Goal: Task Accomplishment & Management: Complete application form

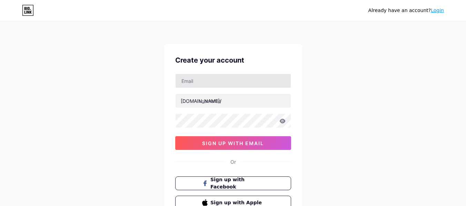
type input "[EMAIL_ADDRESS][DOMAIN_NAME]"
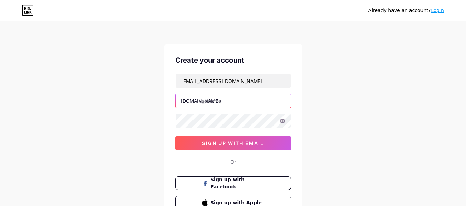
click at [204, 98] on input "text" at bounding box center [232, 101] width 115 height 14
paste input "excursions"
type input "excursionsalawi"
click at [283, 122] on icon at bounding box center [282, 121] width 6 height 5
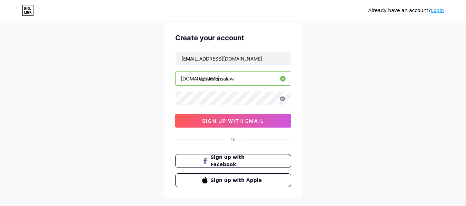
scroll to position [34, 0]
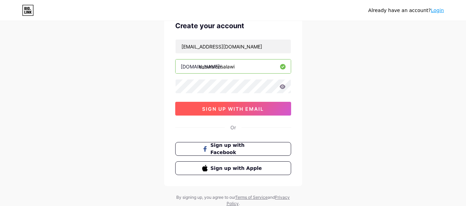
click at [231, 109] on span "sign up with email" at bounding box center [233, 109] width 62 height 6
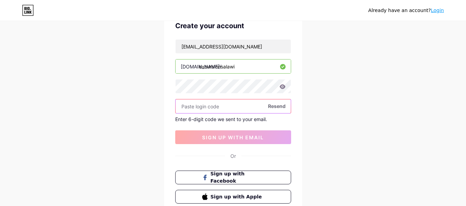
paste input "392811"
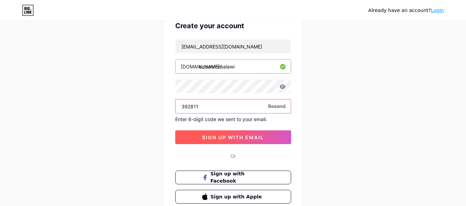
type input "392811"
click at [223, 136] on span "sign up with email" at bounding box center [233, 138] width 62 height 6
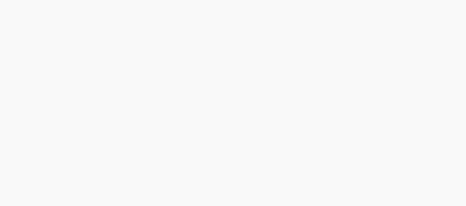
scroll to position [0, 0]
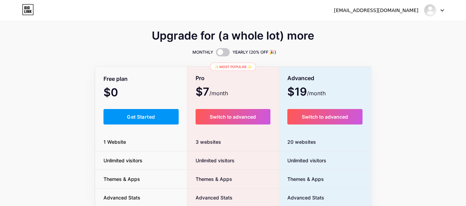
click at [410, 57] on div "Upgrade for (a whole lot) more MONTHLY YEARLY (20% OFF 🎉) Free plan $0 /month G…" at bounding box center [233, 171] width 466 height 279
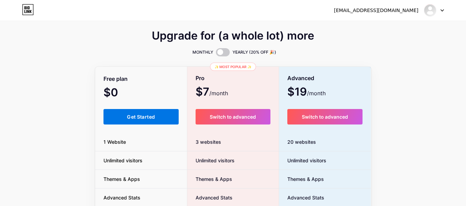
click at [141, 118] on span "Get Started" at bounding box center [141, 117] width 28 height 6
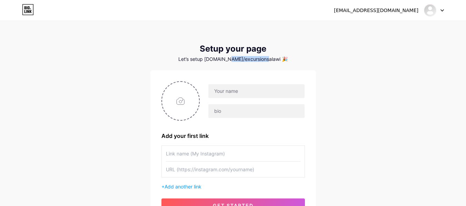
drag, startPoint x: 269, startPoint y: 58, endPoint x: 232, endPoint y: 59, distance: 37.2
click at [232, 59] on div "Let’s setup [DOMAIN_NAME]/excursionsalawi 🎉" at bounding box center [232, 60] width 165 height 6
copy div "excursionsalawi"
click at [224, 91] on input "text" at bounding box center [256, 91] width 96 height 14
paste input "excursionsalawi"
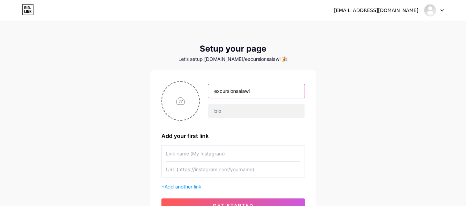
click at [240, 91] on input "excursionsalawi" at bounding box center [256, 91] width 96 height 14
click at [216, 92] on input "excursions alawi" at bounding box center [256, 91] width 96 height 14
click at [243, 91] on input "Excursions alawi" at bounding box center [256, 91] width 96 height 14
drag, startPoint x: 239, startPoint y: 91, endPoint x: 210, endPoint y: 93, distance: 29.4
click at [210, 93] on input "Excursions Alawi" at bounding box center [256, 91] width 96 height 14
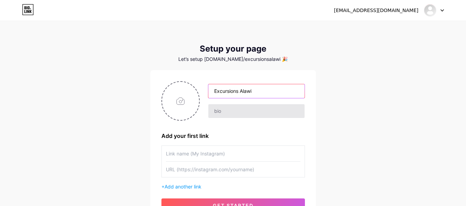
type input "Excursions Alawi"
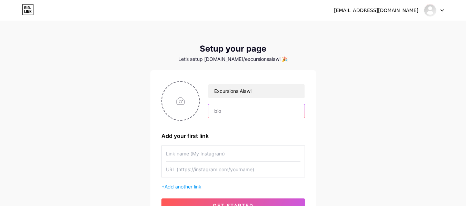
click at [225, 108] on input "text" at bounding box center [256, 111] width 96 height 14
paste input "Excursions"
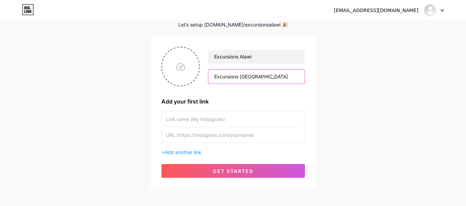
type input "Excursions [GEOGRAPHIC_DATA]"
click at [189, 118] on input "text" at bounding box center [233, 120] width 134 height 16
paste input "instagram"
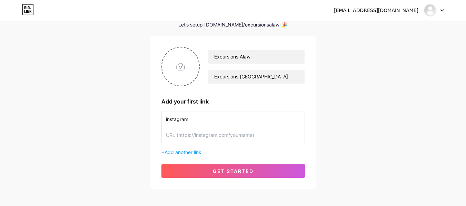
click at [168, 119] on input "instagram" at bounding box center [233, 120] width 134 height 16
click at [167, 121] on input "instagram" at bounding box center [233, 120] width 134 height 16
type input "Instagram"
click at [176, 135] on input "text" at bounding box center [233, 135] width 134 height 16
drag, startPoint x: 176, startPoint y: 135, endPoint x: 169, endPoint y: 133, distance: 8.0
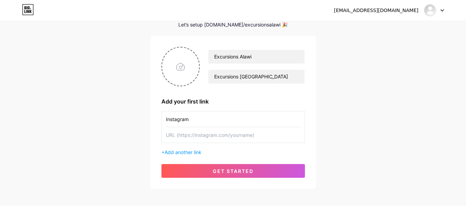
click at [169, 133] on input "text" at bounding box center [233, 135] width 134 height 16
paste input "[URL][DOMAIN_NAME][DOMAIN_NAME]"
type input "[URL][DOMAIN_NAME][DOMAIN_NAME]"
click at [183, 154] on span "Add another link" at bounding box center [182, 153] width 37 height 6
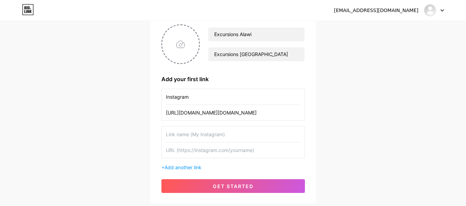
scroll to position [69, 0]
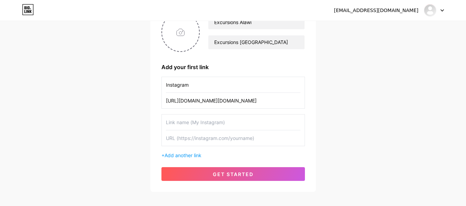
click at [173, 125] on input "text" at bounding box center [233, 123] width 134 height 16
paste input "facebook"
click at [168, 122] on input "facebook" at bounding box center [233, 123] width 134 height 16
type input "Facebook"
click at [175, 139] on input "text" at bounding box center [233, 139] width 134 height 16
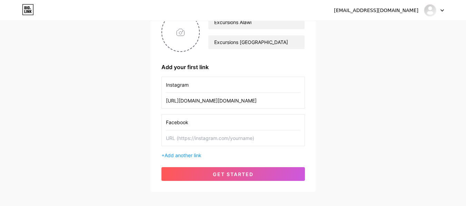
paste input "[URL][DOMAIN_NAME]"
type input "[URL][DOMAIN_NAME]"
click at [178, 155] on span "Add another link" at bounding box center [182, 156] width 37 height 6
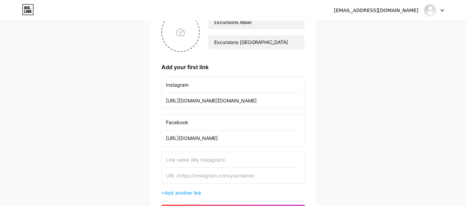
click at [187, 158] on input "text" at bounding box center [233, 160] width 134 height 16
click at [194, 178] on input "text" at bounding box center [233, 176] width 134 height 16
click at [194, 159] on input "WhatsApp" at bounding box center [233, 160] width 134 height 16
paste input "numéro français"
click at [194, 161] on input "WhatsApp numéro français" at bounding box center [233, 160] width 134 height 16
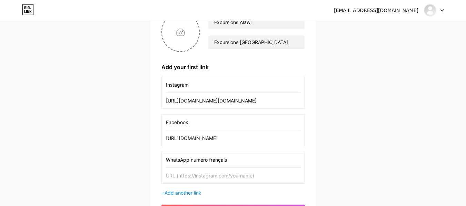
click at [196, 160] on input "WhatsApp numéro français" at bounding box center [233, 160] width 134 height 16
click at [194, 159] on input "WhatsApp numéro français" at bounding box center [233, 160] width 134 height 16
drag, startPoint x: 211, startPoint y: 163, endPoint x: 222, endPoint y: 158, distance: 12.0
click at [212, 162] on input "WhatsApp Numéro français" at bounding box center [233, 160] width 134 height 16
type input "WhatsApp Numéro Français"
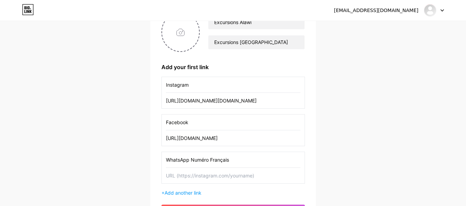
click at [182, 176] on input "text" at bounding box center [233, 176] width 134 height 16
paste input "[URL][DOMAIN_NAME]"
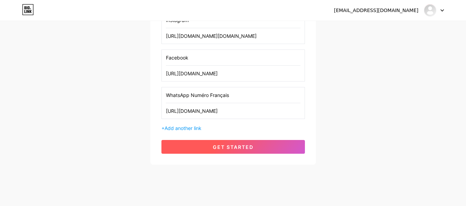
scroll to position [138, 0]
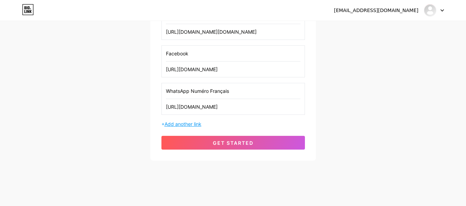
type input "[URL][DOMAIN_NAME]"
click at [174, 123] on span "Add another link" at bounding box center [182, 124] width 37 height 6
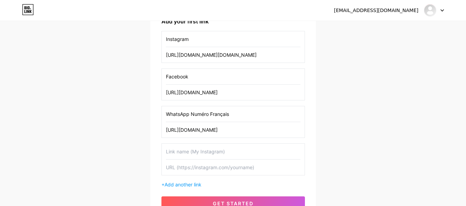
scroll to position [103, 0]
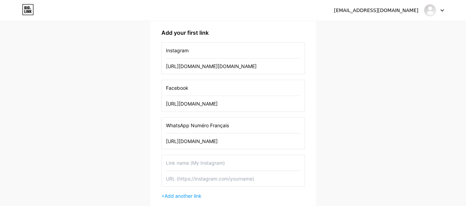
drag, startPoint x: 190, startPoint y: 126, endPoint x: 168, endPoint y: 125, distance: 22.1
click at [168, 125] on input "WhatsApp Numéro Français" at bounding box center [233, 126] width 134 height 16
click at [183, 164] on input "text" at bounding box center [233, 163] width 134 height 16
paste input "WhatsApp"
drag, startPoint x: 208, startPoint y: 126, endPoint x: 192, endPoint y: 127, distance: 16.2
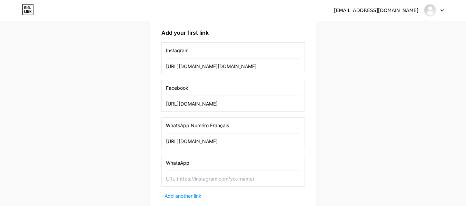
click at [192, 127] on input "WhatsApp Numéro Français" at bounding box center [233, 126] width 134 height 16
click at [195, 167] on input "WhatsApp" at bounding box center [233, 163] width 134 height 16
paste input "numéro marocain"
click at [215, 164] on input "WhatsApp numéro marocain" at bounding box center [233, 163] width 134 height 16
click at [213, 164] on input "WhatsApp numéro marocain" at bounding box center [233, 163] width 134 height 16
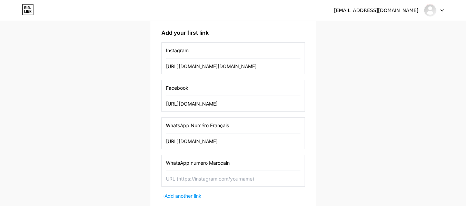
click at [193, 163] on input "WhatsApp numéro Marocain" at bounding box center [233, 163] width 134 height 16
type input "WhatsApp Numéro Marocain"
drag, startPoint x: 198, startPoint y: 141, endPoint x: 166, endPoint y: 143, distance: 32.5
click at [166, 143] on input "[URL][DOMAIN_NAME]" at bounding box center [233, 142] width 134 height 16
click at [173, 177] on input "text" at bounding box center [233, 179] width 134 height 16
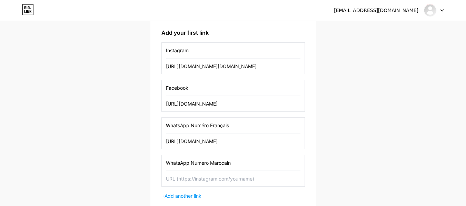
paste input "[URL][DOMAIN_NAME]"
paste input "212 658-612760"
click at [208, 179] on input "[URL][DOMAIN_NAME] 658-612760" at bounding box center [233, 179] width 134 height 16
click at [218, 179] on input "[URL][DOMAIN_NAME]" at bounding box center [233, 179] width 134 height 16
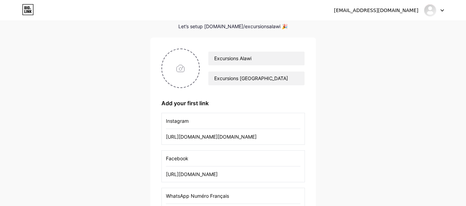
scroll to position [0, 0]
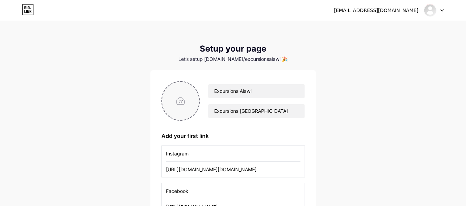
type input "[URL][DOMAIN_NAME]"
click at [186, 102] on input "file" at bounding box center [180, 101] width 37 height 38
type input "C:\fakepath\excursions .3. (4).png"
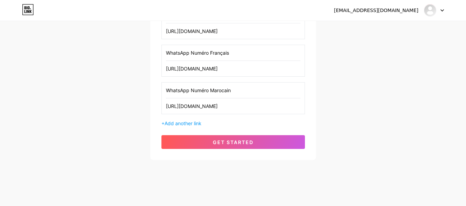
scroll to position [180, 0]
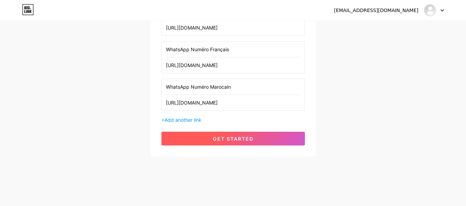
click at [229, 140] on span "get started" at bounding box center [233, 139] width 41 height 6
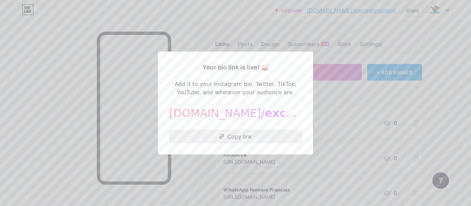
click at [250, 134] on button "Copy link" at bounding box center [235, 137] width 133 height 14
click at [380, 90] on div at bounding box center [235, 103] width 471 height 206
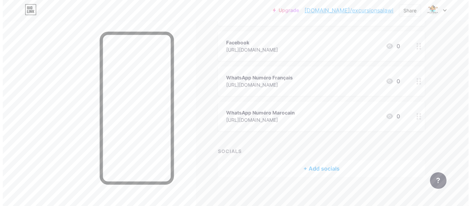
scroll to position [117, 0]
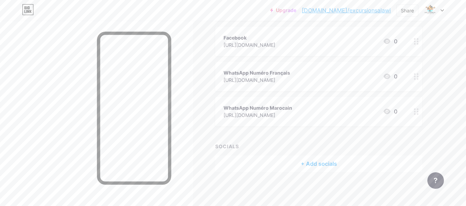
click at [307, 163] on div "+ Add socials" at bounding box center [318, 164] width 207 height 17
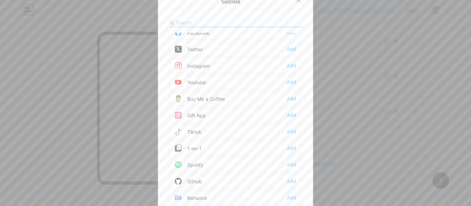
scroll to position [34, 0]
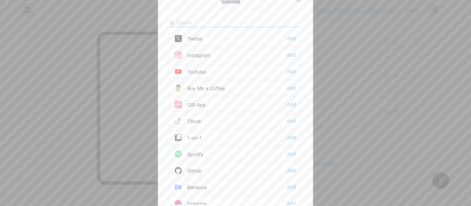
click at [226, 57] on div "Instagram Add" at bounding box center [235, 55] width 133 height 14
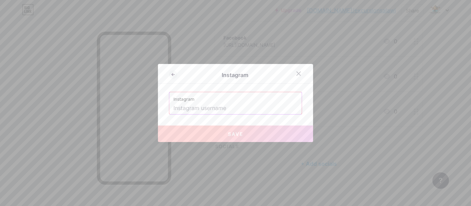
click at [235, 137] on span "Save" at bounding box center [236, 134] width 16 height 6
click at [196, 109] on input "text" at bounding box center [235, 109] width 124 height 12
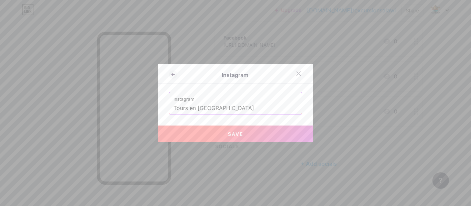
click at [224, 137] on button "Save" at bounding box center [235, 134] width 155 height 17
type input "[URL][DOMAIN_NAME] en [GEOGRAPHIC_DATA]"
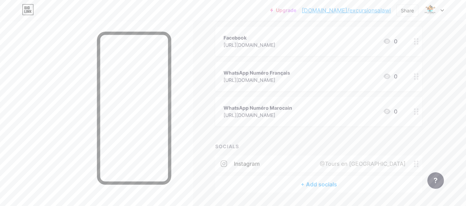
click at [412, 166] on div "@Tours en [GEOGRAPHIC_DATA]" at bounding box center [360, 164] width 105 height 8
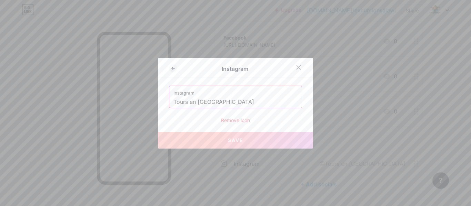
drag, startPoint x: 219, startPoint y: 101, endPoint x: 174, endPoint y: 104, distance: 45.2
click at [165, 103] on div "Instagram Instagram Tours en Chameau Remove icon Save" at bounding box center [235, 103] width 155 height 91
paste input "the.heartofagafay"
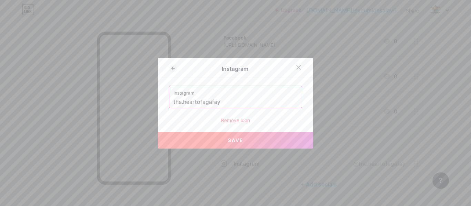
click at [239, 140] on span "Save" at bounding box center [236, 140] width 16 height 6
type input "[URL][DOMAIN_NAME][DOMAIN_NAME]"
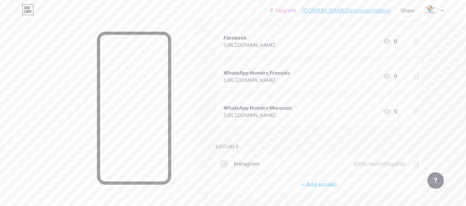
click at [313, 183] on div "+ Add socials" at bounding box center [318, 184] width 207 height 17
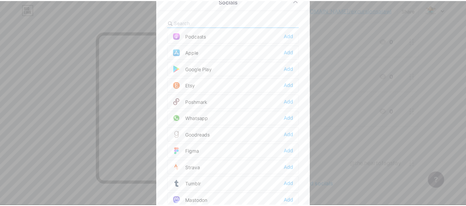
scroll to position [482, 0]
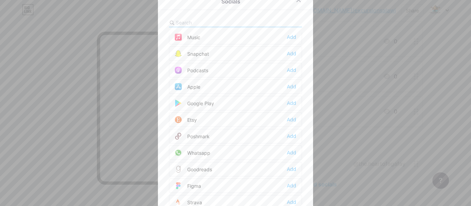
click at [208, 150] on div "Whatsapp Add" at bounding box center [235, 153] width 133 height 14
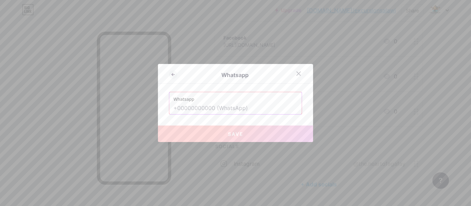
click at [190, 106] on input "text" at bounding box center [235, 109] width 124 height 12
paste input "[PHONE_NUMBER]"
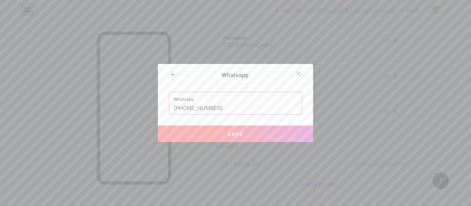
click at [230, 131] on button "Save" at bounding box center [235, 134] width 155 height 17
type input "[URL][DOMAIN_NAME][PHONE_NUMBER]"
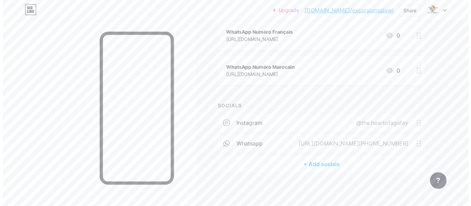
scroll to position [159, 0]
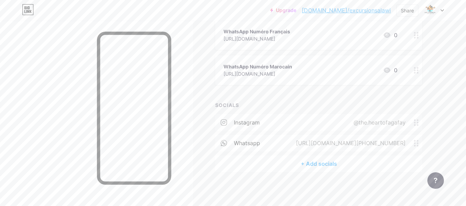
click at [311, 161] on div "+ Add socials" at bounding box center [318, 164] width 207 height 17
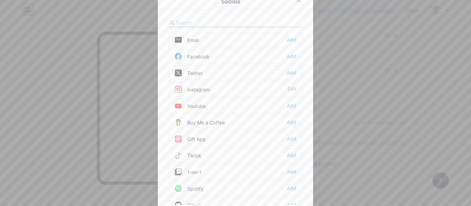
click at [213, 54] on div "Facebook Add" at bounding box center [235, 56] width 133 height 14
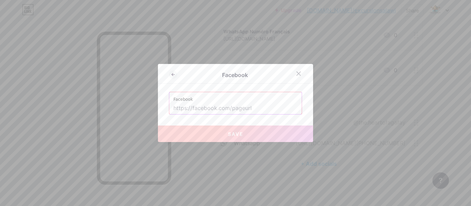
click at [208, 108] on input "text" at bounding box center [235, 109] width 124 height 12
paste input "[URL][DOMAIN_NAME]"
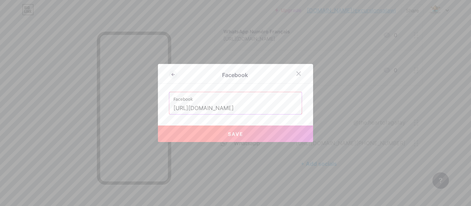
scroll to position [0, 32]
type input "[URL][DOMAIN_NAME]"
click at [228, 135] on span "Save" at bounding box center [236, 134] width 16 height 6
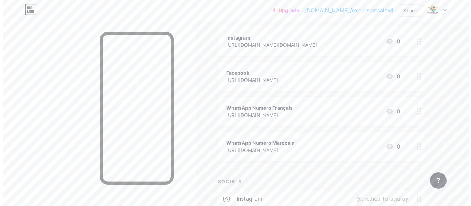
scroll to position [179, 0]
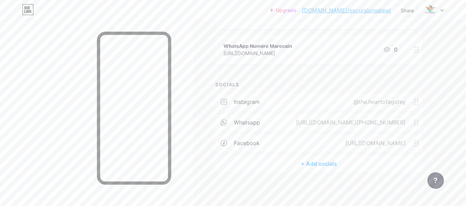
click at [313, 165] on div "+ Add socials" at bounding box center [318, 164] width 207 height 17
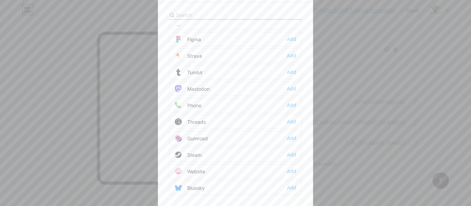
scroll to position [10, 0]
click at [194, 169] on div "Website" at bounding box center [190, 169] width 30 height 7
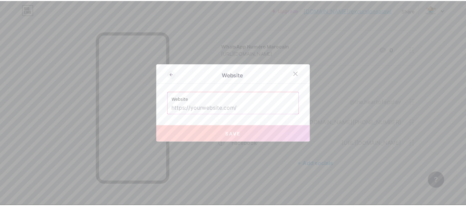
scroll to position [0, 0]
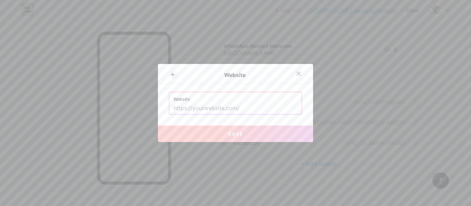
click at [198, 110] on input "text" at bounding box center [235, 109] width 124 height 12
paste input "[URL][DOMAIN_NAME]"
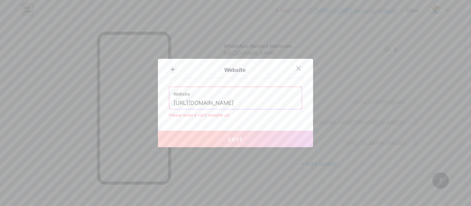
click at [237, 139] on span "Save" at bounding box center [236, 139] width 16 height 6
drag, startPoint x: 230, startPoint y: 115, endPoint x: 161, endPoint y: 115, distance: 68.9
click at [161, 115] on div "Website Website [URL][DOMAIN_NAME] Please enter a valid website url. Save" at bounding box center [235, 103] width 155 height 89
click at [224, 116] on div "Please enter a valid website url." at bounding box center [235, 115] width 133 height 6
drag, startPoint x: 187, startPoint y: 103, endPoint x: 165, endPoint y: 103, distance: 21.7
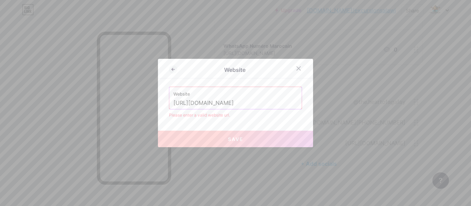
click at [165, 103] on div "Website Website [URL][DOMAIN_NAME] Please enter a valid website url. Save" at bounding box center [235, 103] width 155 height 89
click at [225, 104] on input "[DOMAIN_NAME][URL]" at bounding box center [235, 104] width 124 height 12
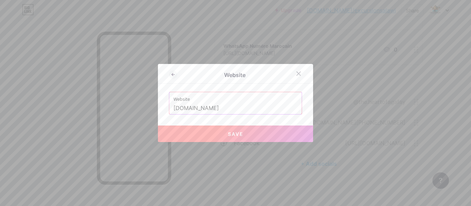
click at [238, 134] on span "Save" at bounding box center [236, 134] width 16 height 6
type input "[URL][DOMAIN_NAME]"
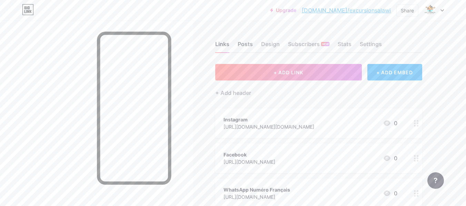
click at [247, 43] on div "Posts" at bounding box center [244, 46] width 15 height 12
click at [274, 44] on div "Design" at bounding box center [270, 46] width 19 height 12
click at [304, 44] on div "Subscribers NEW" at bounding box center [308, 46] width 41 height 12
click at [344, 44] on div "Stats" at bounding box center [344, 46] width 14 height 12
click at [375, 42] on div "Settings" at bounding box center [370, 46] width 22 height 12
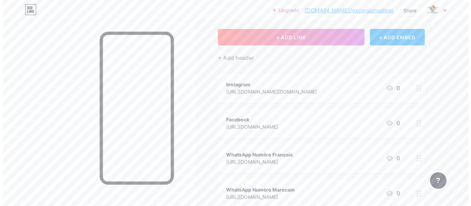
scroll to position [34, 0]
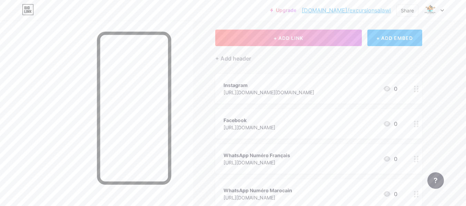
click at [415, 91] on circle at bounding box center [415, 92] width 2 height 2
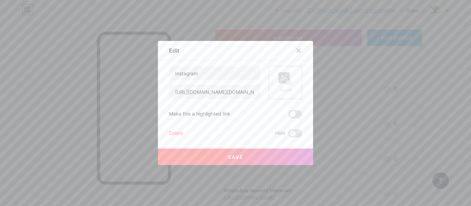
click at [280, 81] on rect at bounding box center [283, 77] width 11 height 11
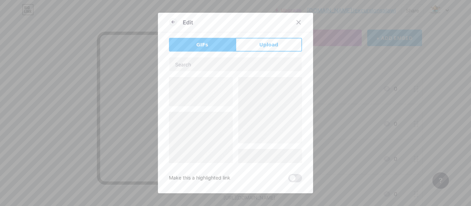
scroll to position [100, 0]
type input "Instagram"
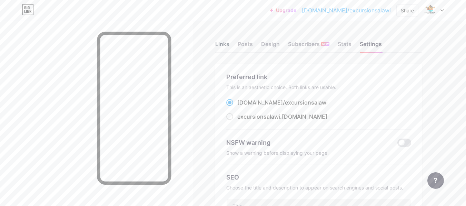
click at [220, 44] on div "Links" at bounding box center [222, 46] width 14 height 12
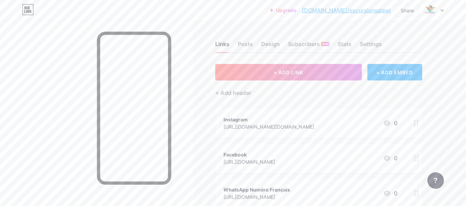
click at [417, 125] on circle at bounding box center [417, 126] width 2 height 2
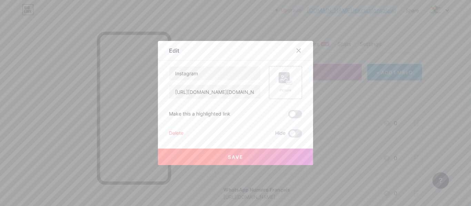
click at [286, 79] on rect at bounding box center [283, 77] width 11 height 11
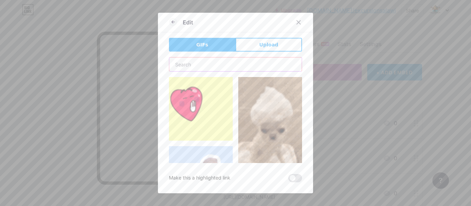
click at [198, 63] on input "text" at bounding box center [235, 65] width 132 height 14
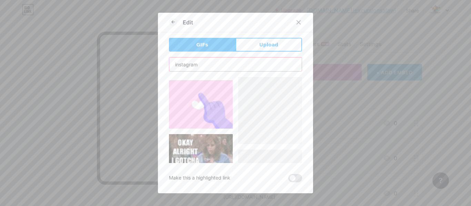
scroll to position [1851, 0]
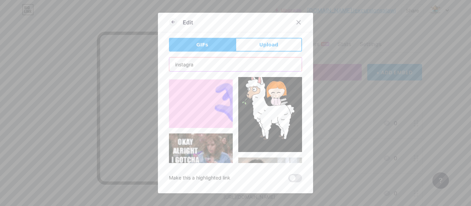
type input "instagr"
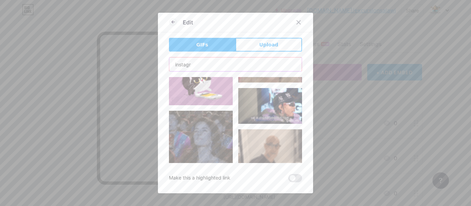
scroll to position [0, 0]
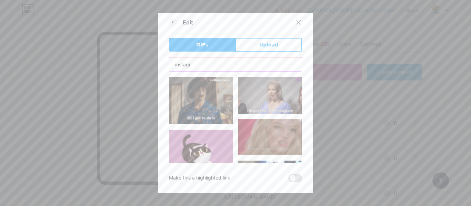
drag, startPoint x: 195, startPoint y: 64, endPoint x: 166, endPoint y: 65, distance: 29.0
click at [169, 65] on input "instagr" at bounding box center [235, 65] width 132 height 14
click at [257, 46] on button "Upload" at bounding box center [268, 45] width 67 height 14
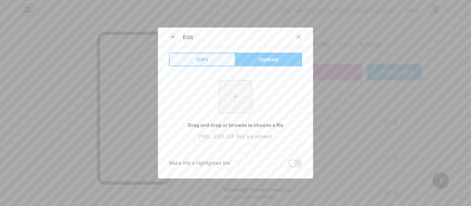
click at [205, 60] on button "GIFs" at bounding box center [202, 60] width 67 height 14
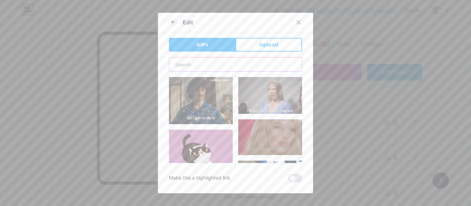
click at [182, 63] on input "text" at bounding box center [235, 65] width 132 height 14
paste input "instagr"
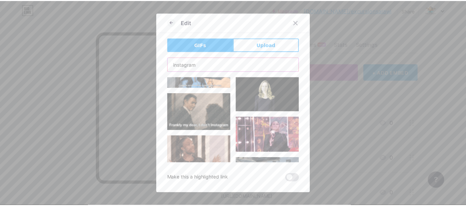
scroll to position [2789, 0]
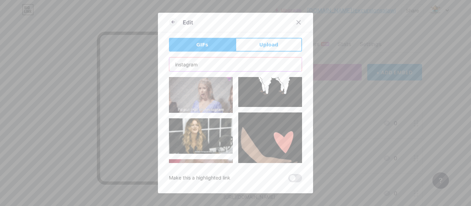
type input "instagram"
click at [296, 21] on icon at bounding box center [299, 23] width 6 height 6
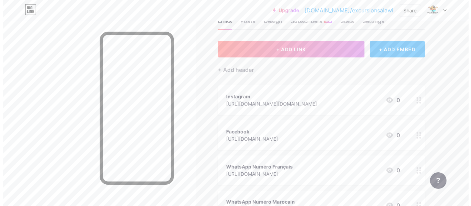
scroll to position [69, 0]
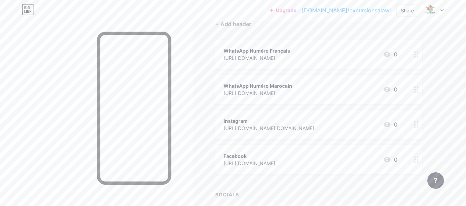
click at [417, 54] on circle at bounding box center [417, 55] width 2 height 2
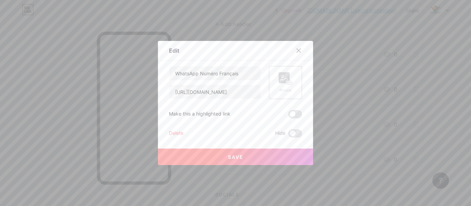
click at [286, 85] on div "Picture" at bounding box center [285, 82] width 14 height 21
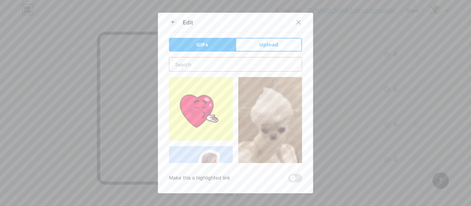
click at [197, 65] on input "text" at bounding box center [235, 65] width 132 height 14
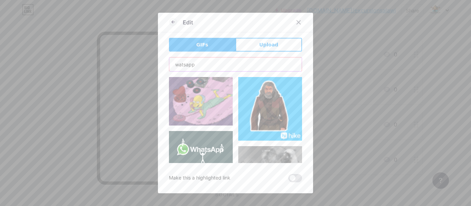
drag, startPoint x: 176, startPoint y: 65, endPoint x: 185, endPoint y: 65, distance: 9.3
click at [178, 65] on input "watsapp" at bounding box center [235, 65] width 132 height 14
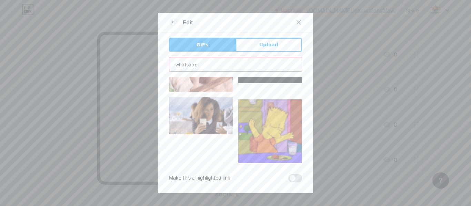
scroll to position [4983, 0]
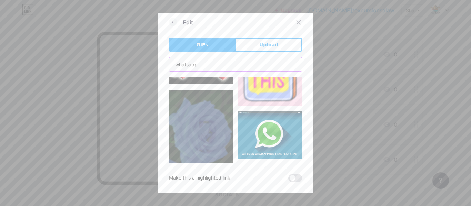
type input "whatsapp"
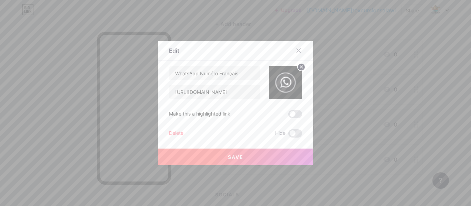
click at [240, 157] on span "Save" at bounding box center [236, 157] width 16 height 6
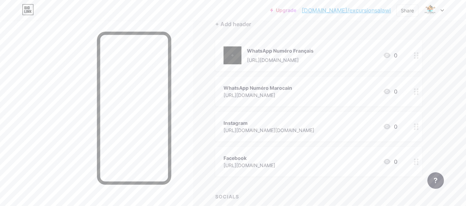
click at [416, 93] on icon at bounding box center [416, 92] width 5 height 7
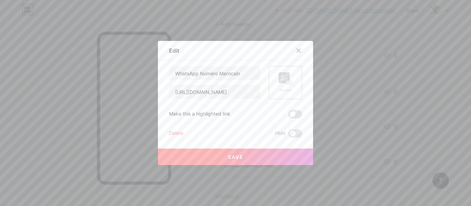
click at [280, 87] on div "Picture" at bounding box center [285, 82] width 14 height 21
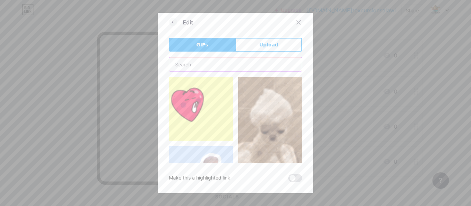
click at [204, 63] on input "text" at bounding box center [235, 65] width 132 height 14
type input "whatsapp"
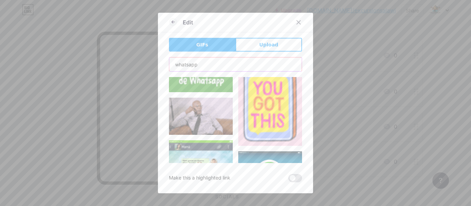
scroll to position [5596, 0]
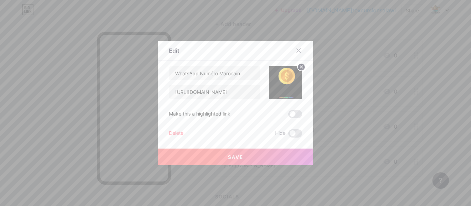
click at [255, 156] on button "Save" at bounding box center [235, 157] width 155 height 17
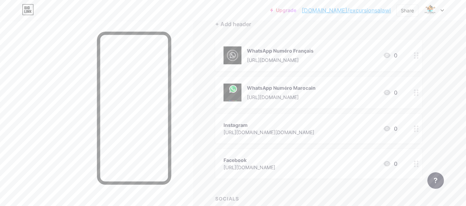
click at [416, 94] on icon at bounding box center [416, 93] width 5 height 7
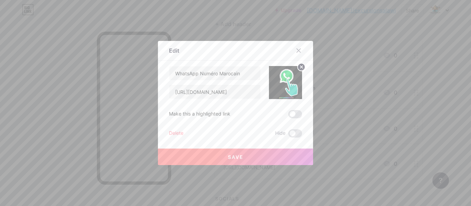
click at [287, 84] on img at bounding box center [285, 82] width 33 height 33
click at [300, 67] on icon at bounding box center [301, 67] width 2 height 2
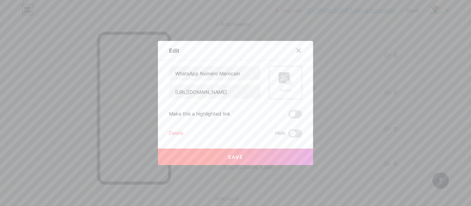
click at [290, 83] on icon at bounding box center [290, 83] width 1 height 2
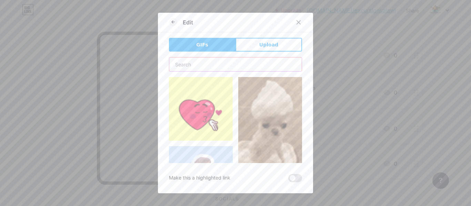
click at [199, 67] on input "text" at bounding box center [235, 65] width 132 height 14
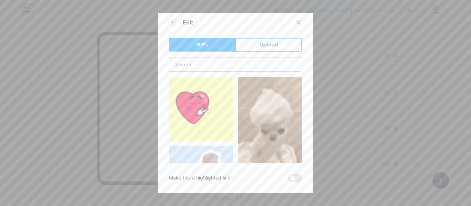
type input "whatsapp"
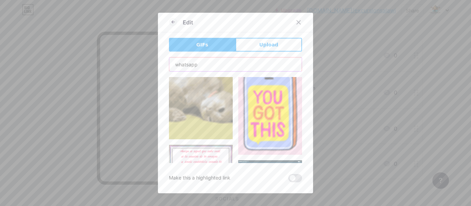
scroll to position [5087, 0]
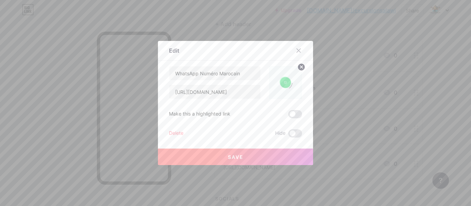
click at [240, 154] on span "Save" at bounding box center [236, 157] width 16 height 6
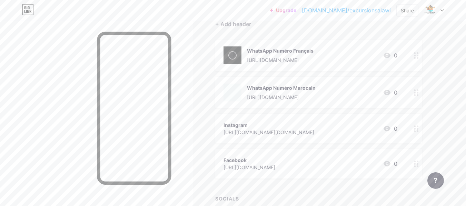
click at [413, 129] on div at bounding box center [416, 129] width 12 height 30
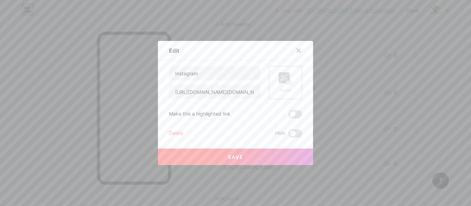
click at [290, 82] on div "Picture" at bounding box center [285, 82] width 33 height 33
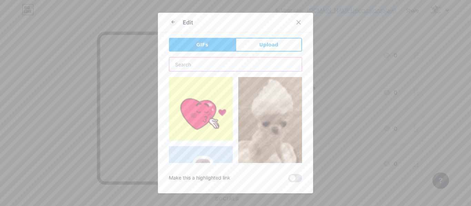
click at [204, 62] on input "text" at bounding box center [235, 65] width 132 height 14
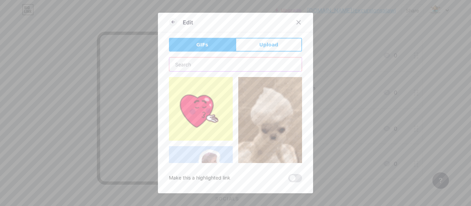
type input "instagram"
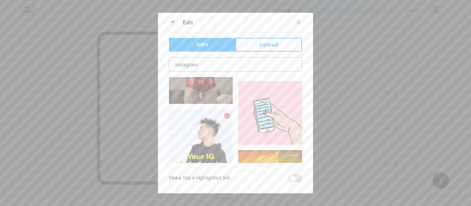
scroll to position [13156, 0]
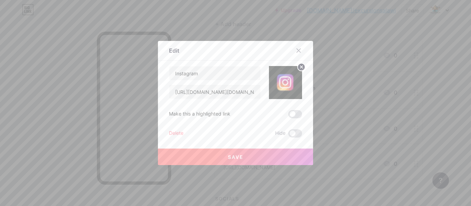
click at [253, 151] on button "Save" at bounding box center [235, 157] width 155 height 17
click at [252, 156] on button "Save" at bounding box center [235, 157] width 155 height 17
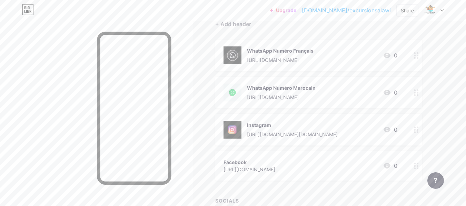
click at [412, 166] on div at bounding box center [416, 166] width 12 height 30
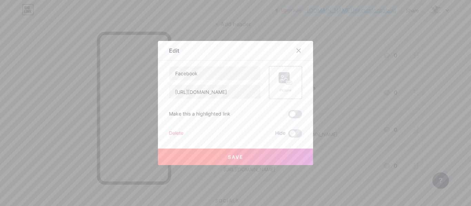
click at [280, 77] on rect at bounding box center [283, 77] width 11 height 11
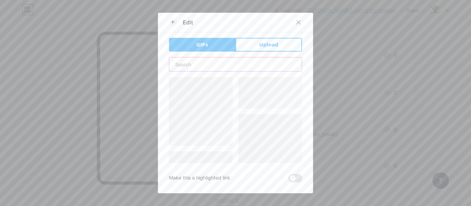
click at [204, 67] on input "text" at bounding box center [235, 65] width 132 height 14
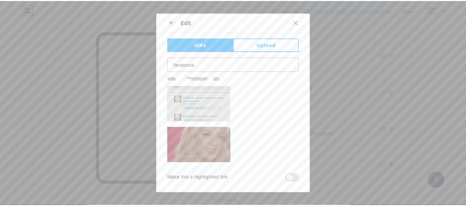
scroll to position [18925, 0]
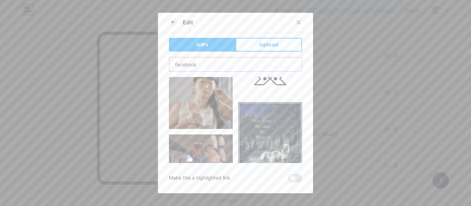
type input "facebook"
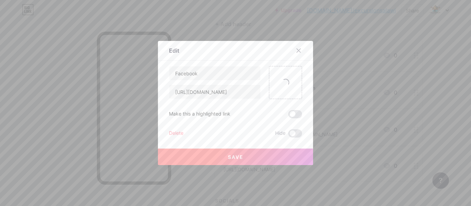
click at [249, 157] on button "Save" at bounding box center [235, 157] width 155 height 17
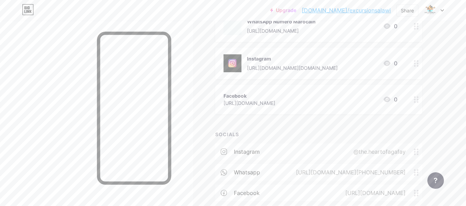
scroll to position [172, 0]
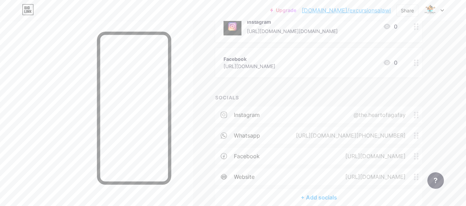
click at [416, 65] on icon at bounding box center [416, 63] width 5 height 7
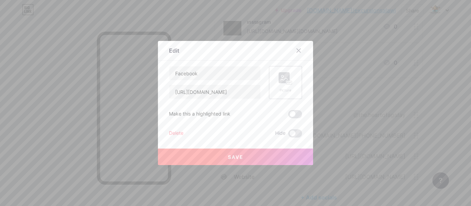
click at [291, 82] on div "Picture" at bounding box center [285, 82] width 33 height 33
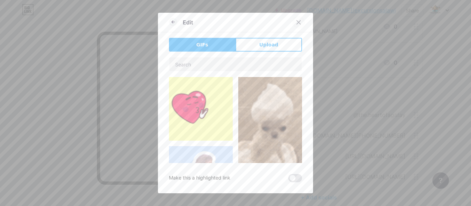
click at [299, 22] on div at bounding box center [298, 22] width 12 height 12
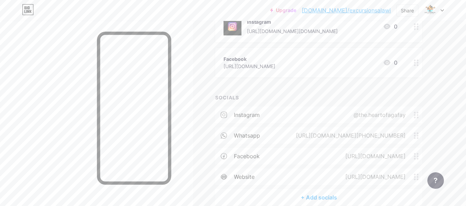
click at [417, 65] on circle at bounding box center [417, 65] width 2 height 2
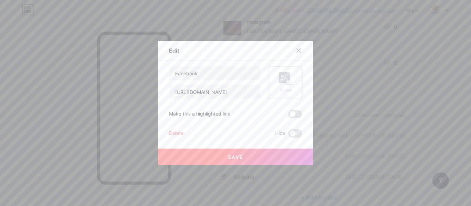
click at [278, 84] on icon at bounding box center [285, 78] width 14 height 13
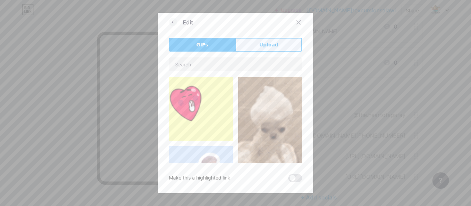
click at [268, 41] on button "Upload" at bounding box center [268, 45] width 67 height 14
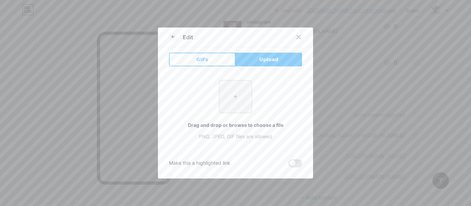
click at [236, 86] on input "file" at bounding box center [235, 97] width 32 height 32
type input "C:\fakepath\téléchargement.jpeg"
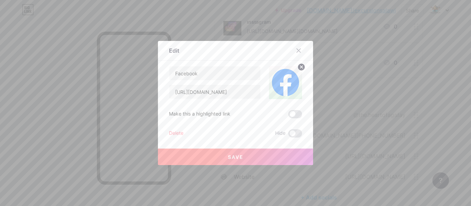
click at [277, 157] on button "Save" at bounding box center [235, 157] width 155 height 17
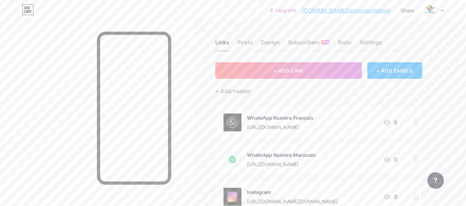
scroll to position [0, 0]
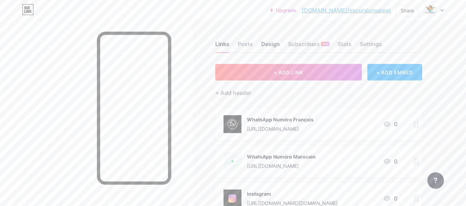
click at [269, 44] on div "Design" at bounding box center [270, 46] width 19 height 12
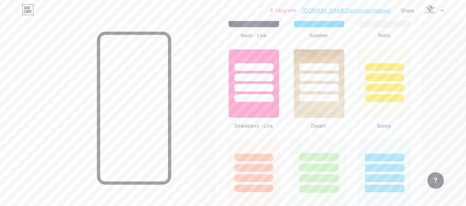
scroll to position [517, 0]
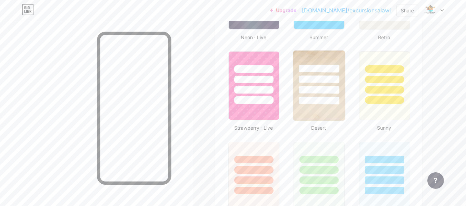
click at [331, 62] on div at bounding box center [319, 78] width 52 height 54
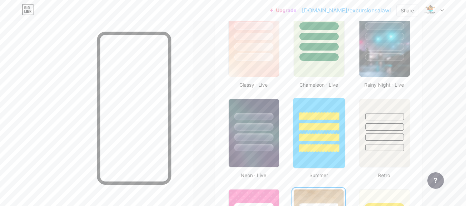
scroll to position [345, 0]
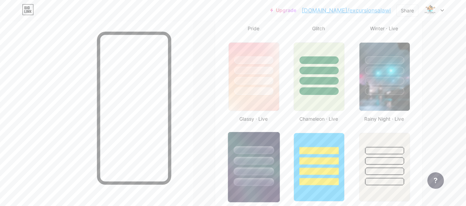
click at [272, 141] on div at bounding box center [254, 159] width 52 height 54
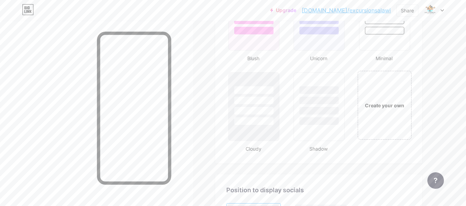
scroll to position [896, 0]
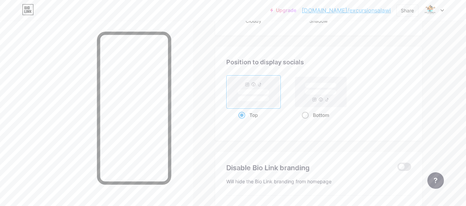
click at [306, 116] on span at bounding box center [305, 115] width 7 height 7
click at [306, 122] on input "Bottom" at bounding box center [304, 124] width 4 height 4
radio input "true"
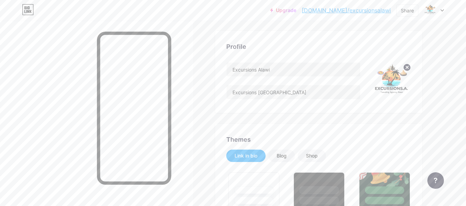
scroll to position [0, 0]
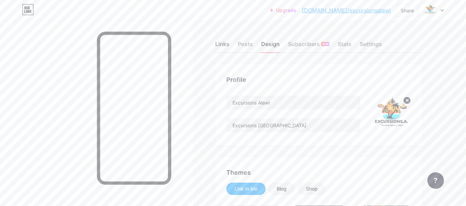
click at [225, 44] on div "Links" at bounding box center [222, 46] width 14 height 12
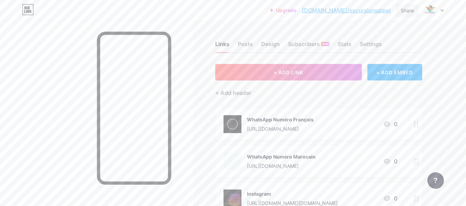
click at [409, 9] on div "Share" at bounding box center [406, 10] width 13 height 7
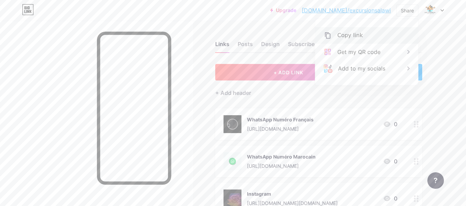
click at [339, 39] on div "Copy link" at bounding box center [349, 35] width 25 height 8
